Goal: Task Accomplishment & Management: Use online tool/utility

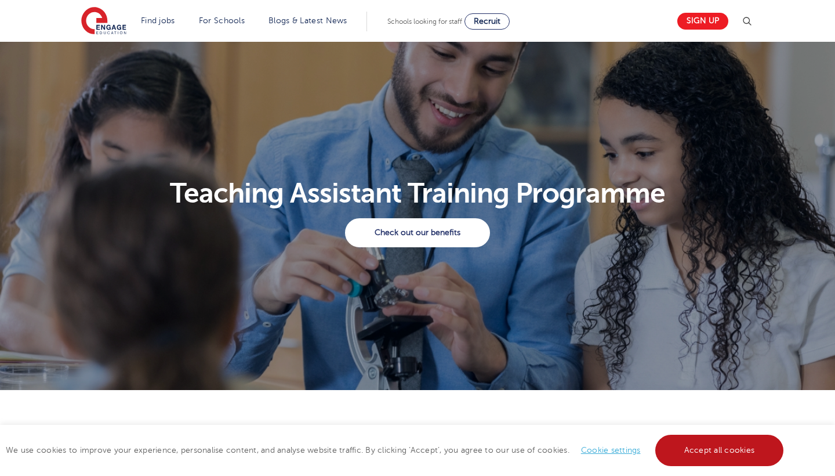
click at [730, 455] on link "Accept all cookies" at bounding box center [719, 449] width 129 height 31
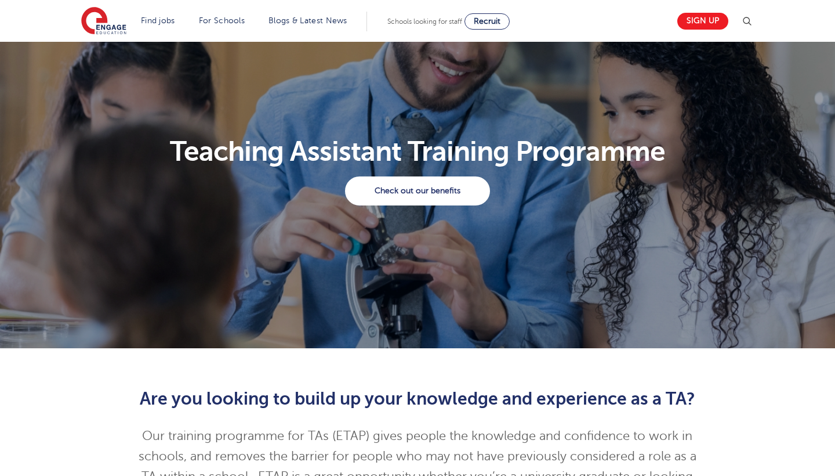
scroll to position [42, 0]
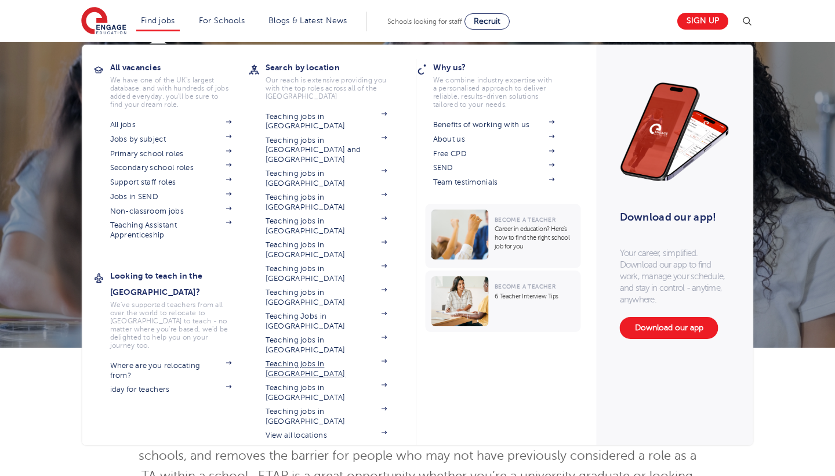
click at [319, 359] on link "Teaching jobs in [GEOGRAPHIC_DATA]" at bounding box center [327, 368] width 122 height 19
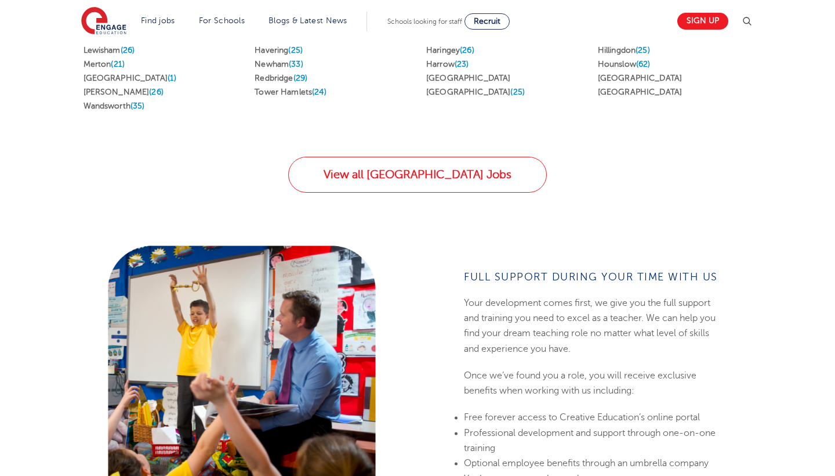
scroll to position [874, 0]
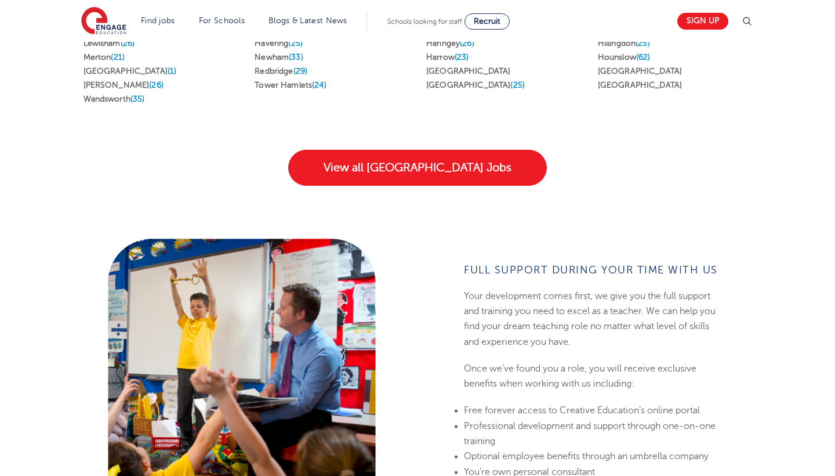
click at [414, 150] on link "View all London Jobs" at bounding box center [417, 168] width 259 height 36
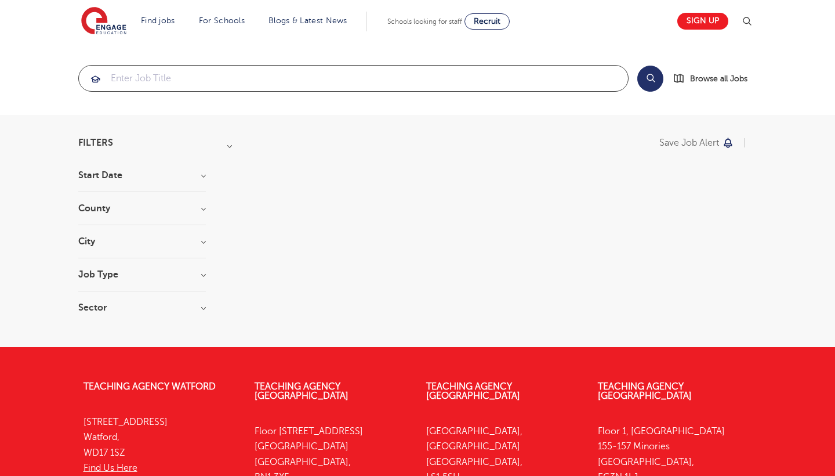
click at [255, 74] on input "search" at bounding box center [353, 79] width 549 height 26
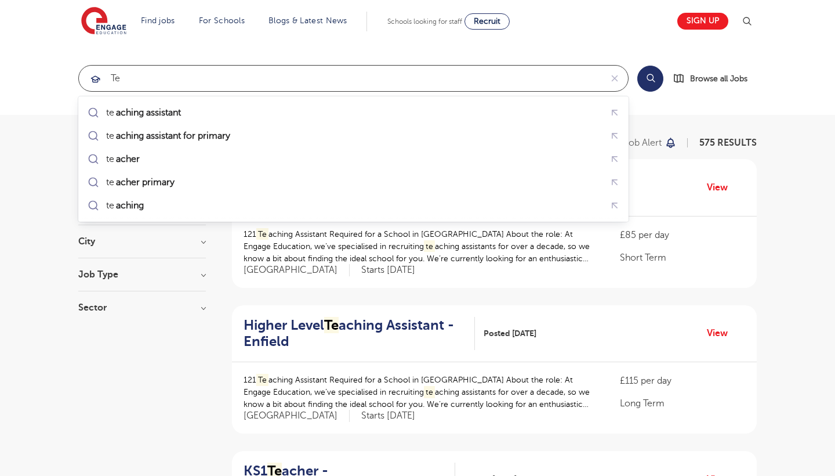
type input "t"
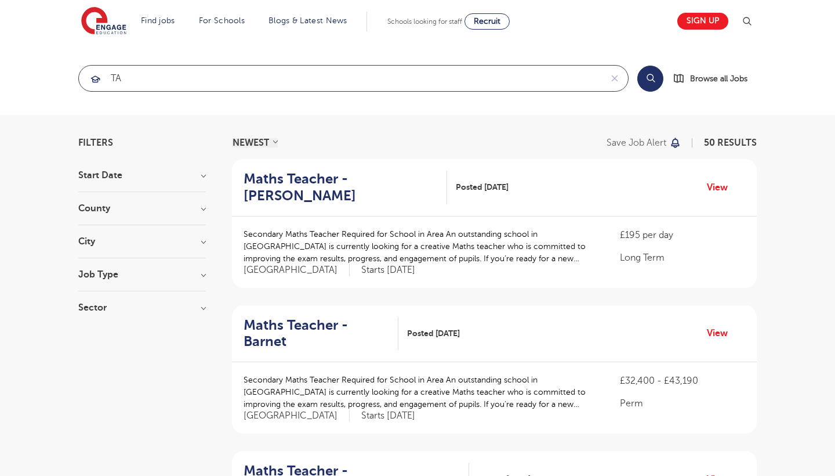
type input "T"
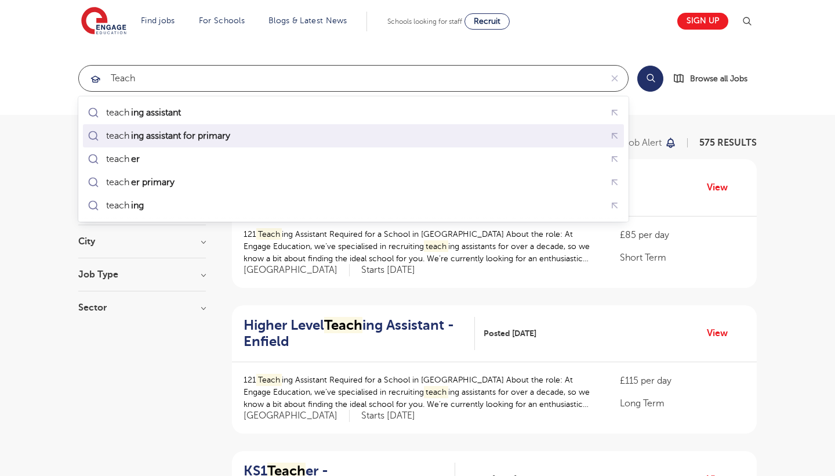
click at [185, 133] on mark "ing assistant for primary" at bounding box center [180, 136] width 103 height 14
type input "teaching assistant for primary"
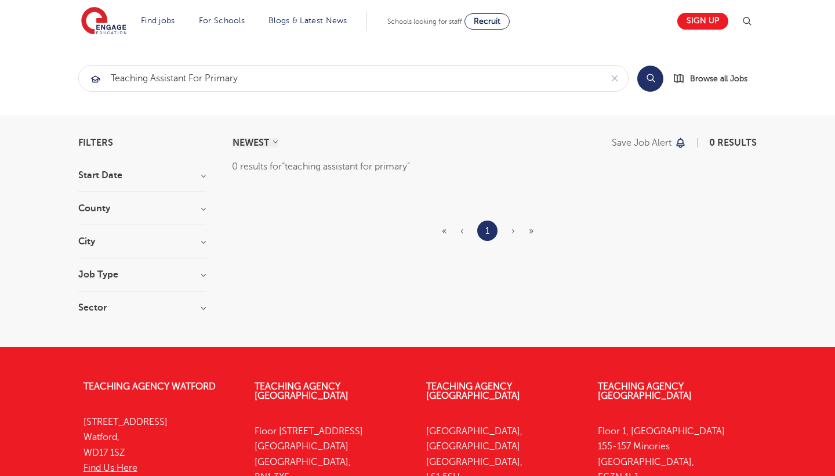
click at [652, 79] on button "Search" at bounding box center [650, 79] width 26 height 26
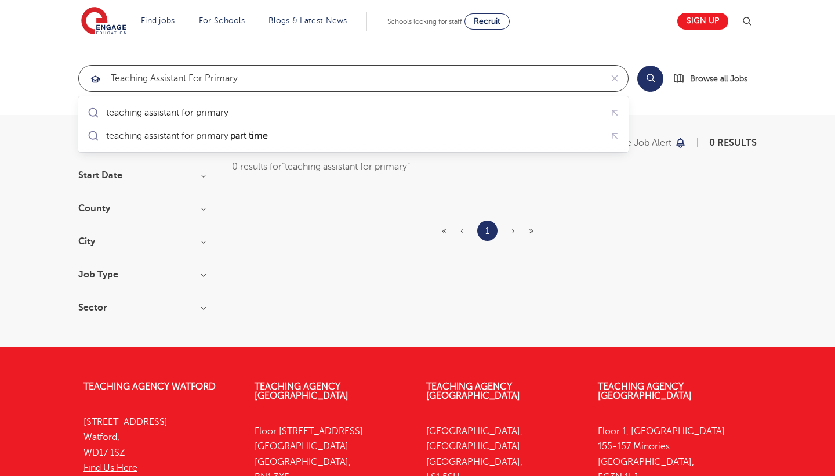
drag, startPoint x: 259, startPoint y: 80, endPoint x: 191, endPoint y: 78, distance: 68.5
click at [191, 78] on input "teaching assistant for primary" at bounding box center [340, 79] width 523 height 26
click button "Submit" at bounding box center [0, 0] width 0 height 0
drag, startPoint x: 250, startPoint y: 81, endPoint x: 81, endPoint y: 77, distance: 169.4
click at [81, 77] on div "teaching assistant for primary" at bounding box center [340, 79] width 523 height 26
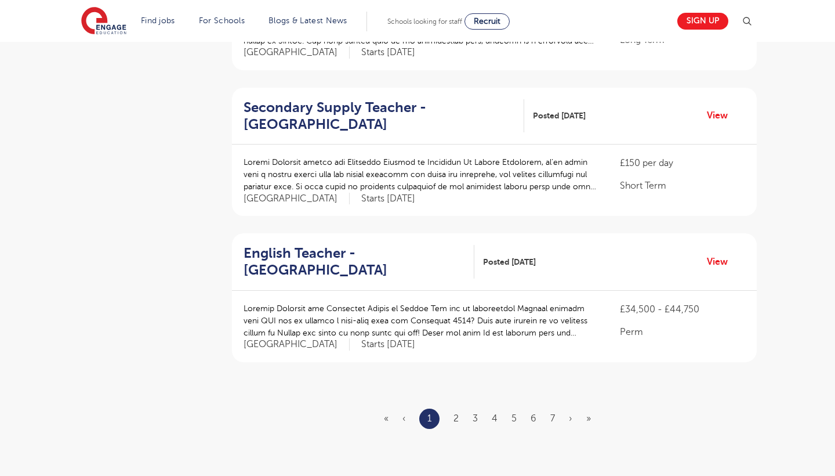
scroll to position [1239, 0]
click at [455, 413] on link "2" at bounding box center [456, 418] width 5 height 10
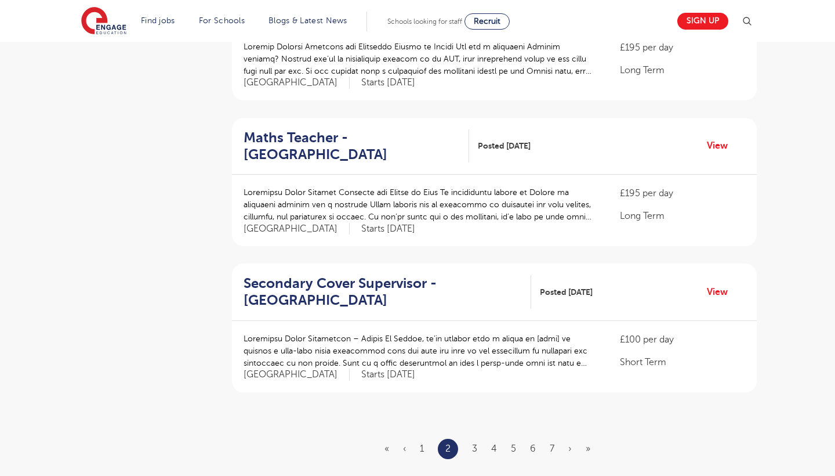
scroll to position [1209, 0]
click at [475, 443] on link "3" at bounding box center [474, 448] width 5 height 10
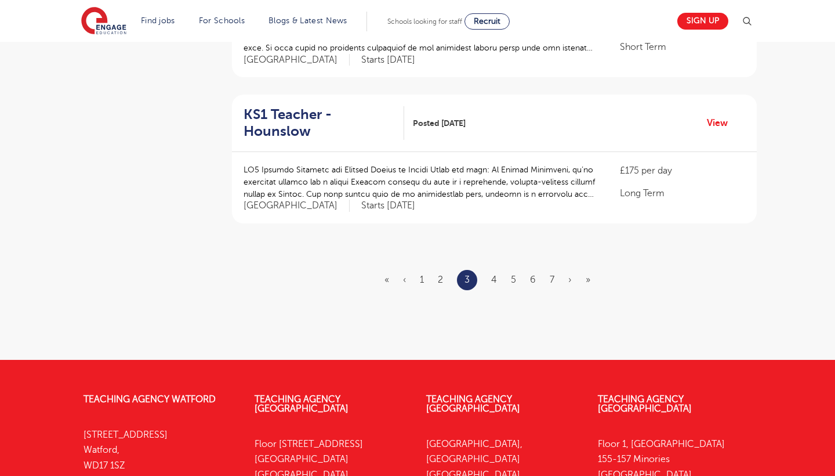
scroll to position [1378, 0]
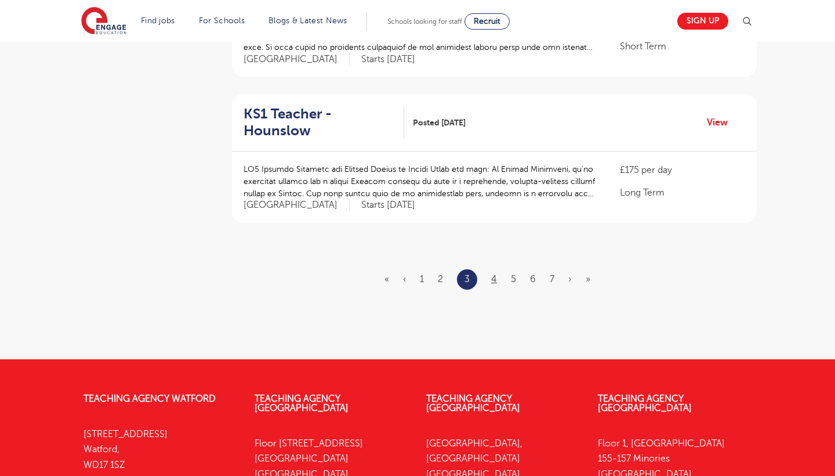
click at [495, 274] on link "4" at bounding box center [494, 279] width 6 height 10
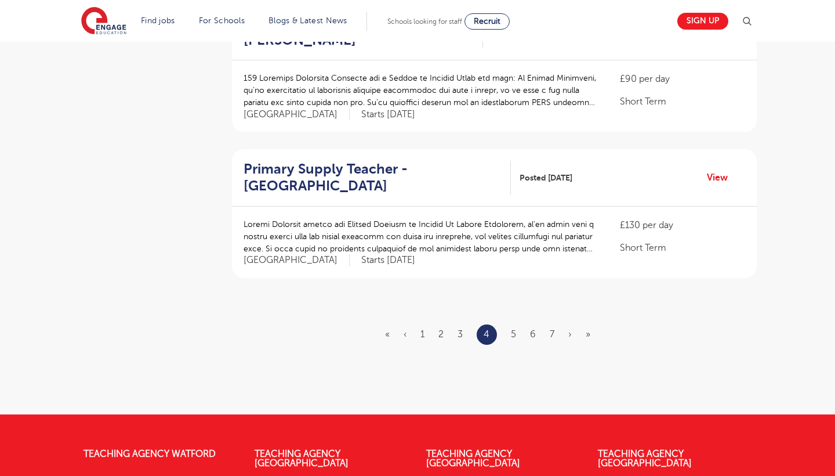
scroll to position [1323, 0]
click at [514, 329] on link "5" at bounding box center [513, 334] width 5 height 10
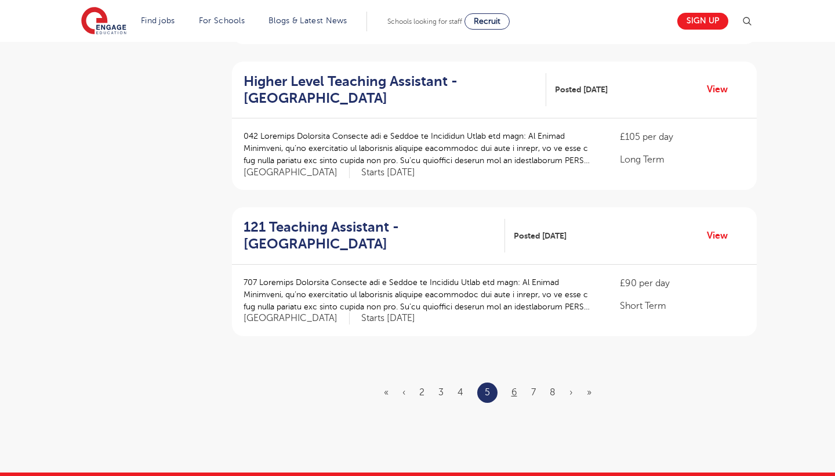
click at [515, 387] on link "6" at bounding box center [515, 392] width 6 height 10
